Goal: Contribute content

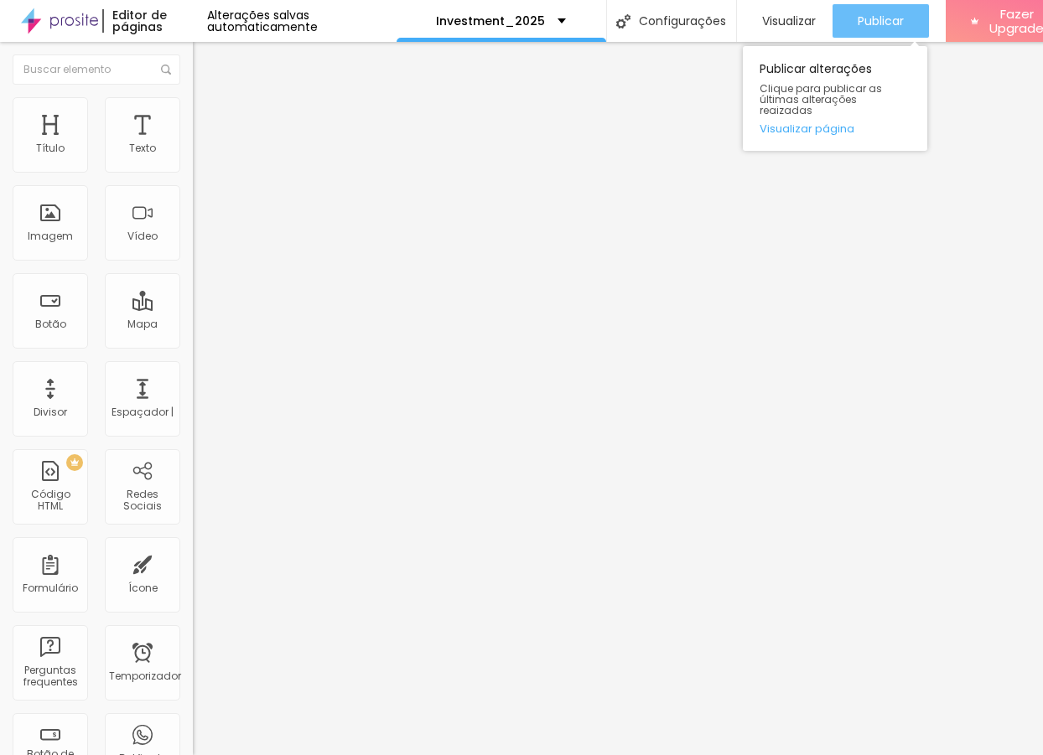
click at [887, 23] on span "Publicar" at bounding box center [881, 20] width 46 height 13
click at [861, 22] on span "Publicar" at bounding box center [877, 20] width 46 height 13
click at [883, 22] on span "Publicar" at bounding box center [881, 20] width 46 height 13
click at [882, 23] on span "Publicar" at bounding box center [881, 20] width 46 height 13
